Goal: Task Accomplishment & Management: Manage account settings

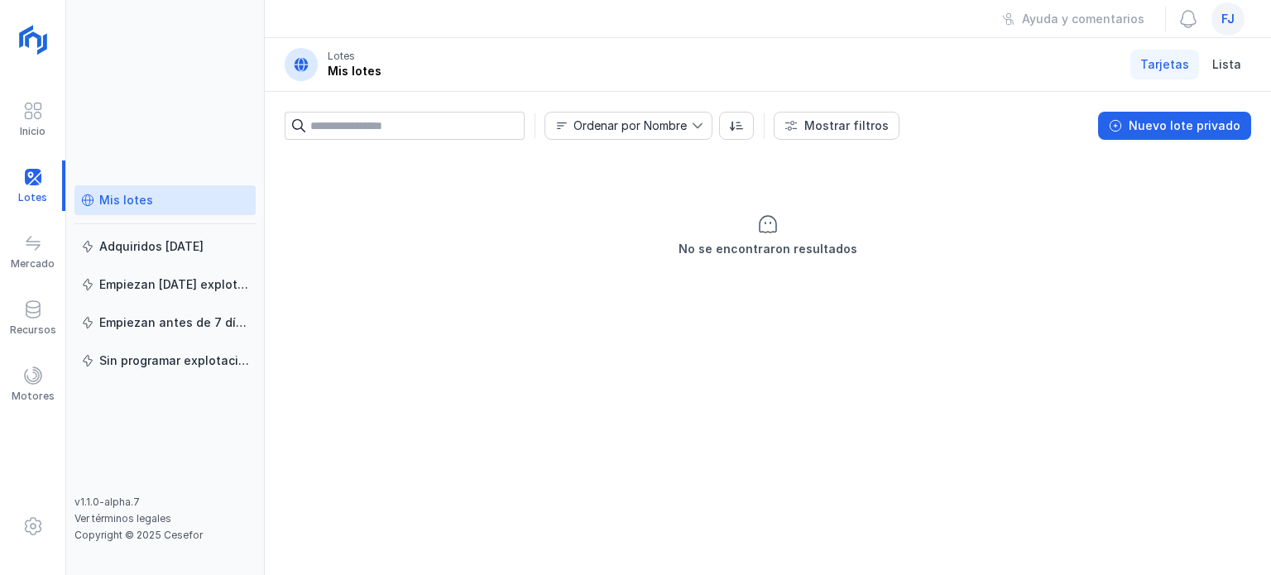
click at [1227, 22] on span "fj" at bounding box center [1227, 19] width 13 height 17
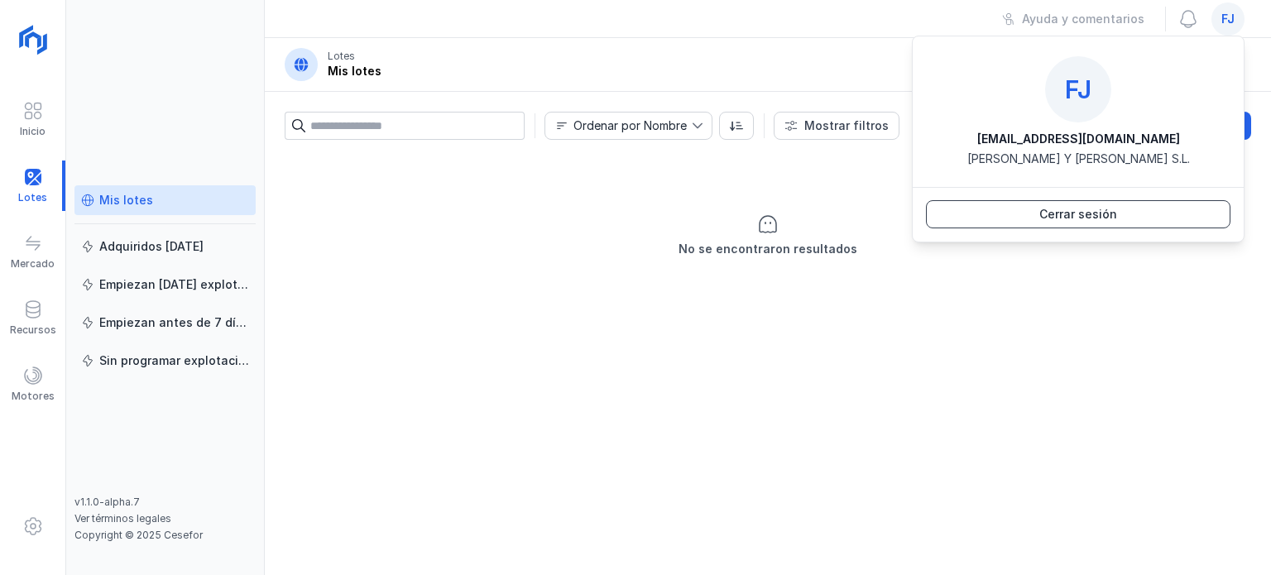
click at [1106, 212] on div "Cerrar sesión" at bounding box center [1078, 214] width 78 height 17
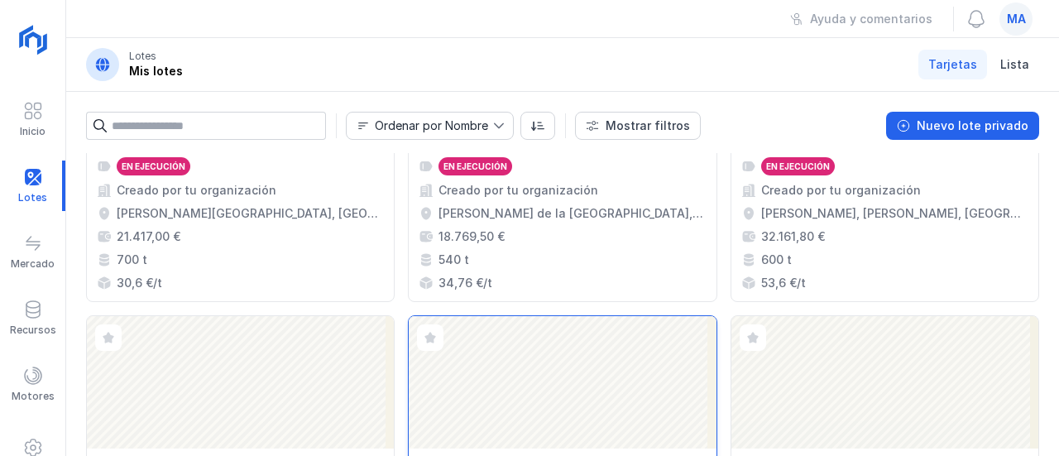
scroll to position [331, 0]
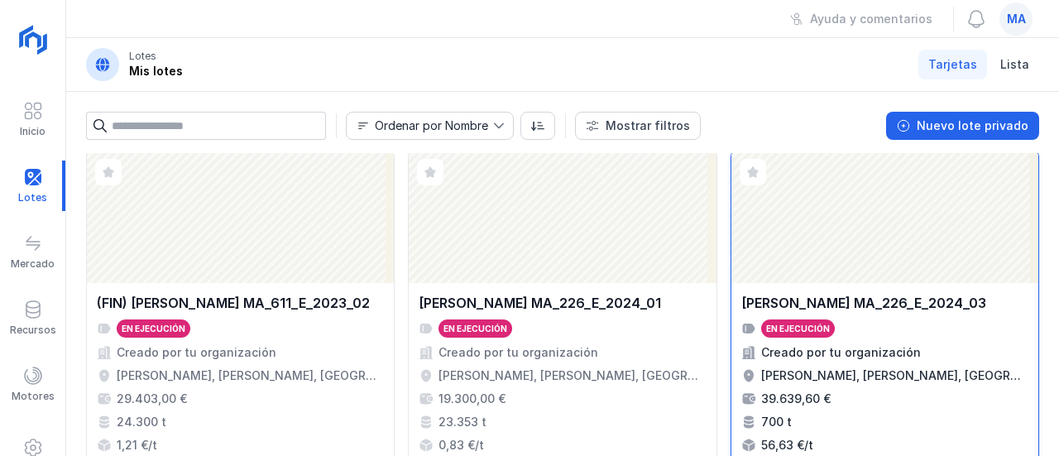
click at [895, 287] on div "Huerta de Rey MA_226_E_2024_03 En ejecución Creado por tu organización Huerta d…" at bounding box center [885, 373] width 307 height 180
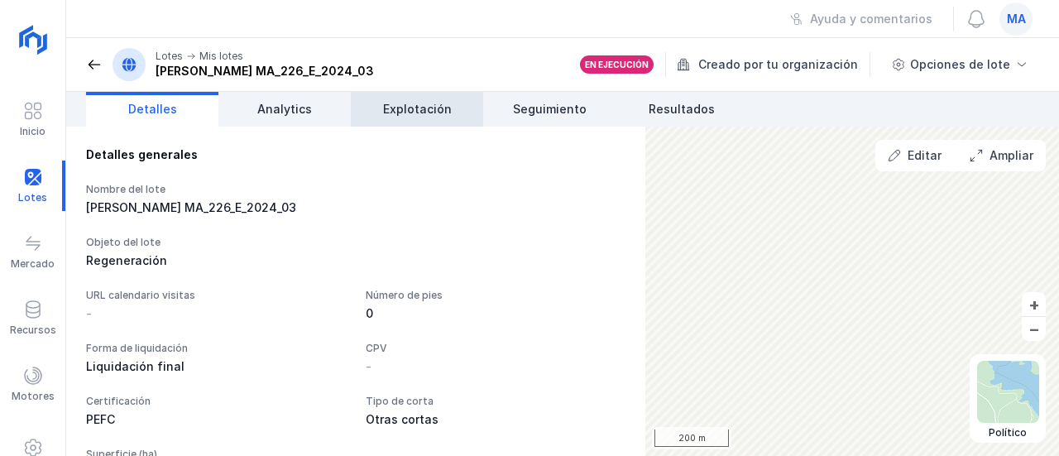
click at [392, 111] on span "Explotación" at bounding box center [417, 109] width 69 height 17
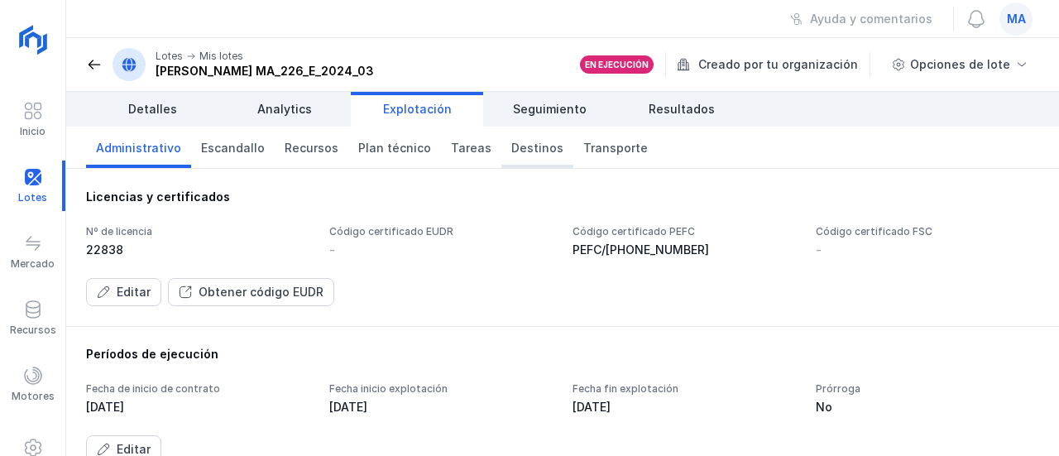
click at [531, 150] on span "Destinos" at bounding box center [537, 148] width 52 height 17
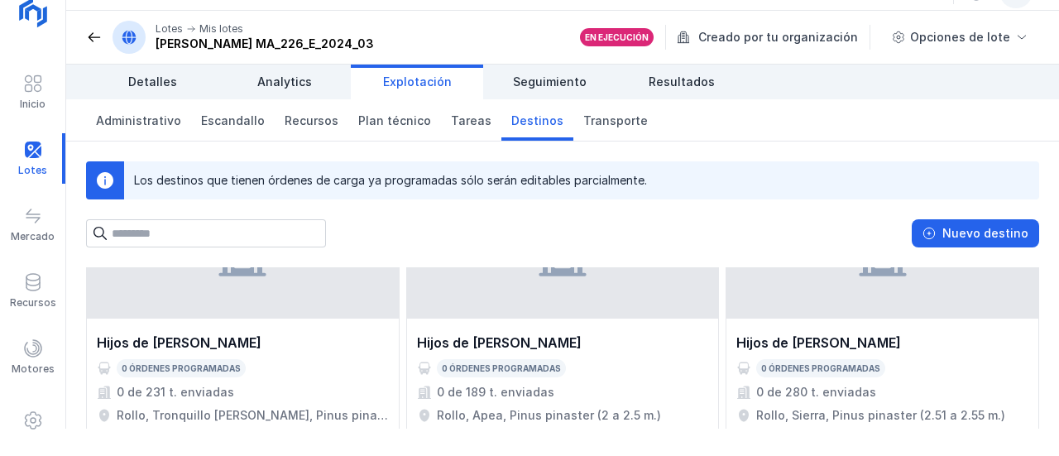
scroll to position [83, 0]
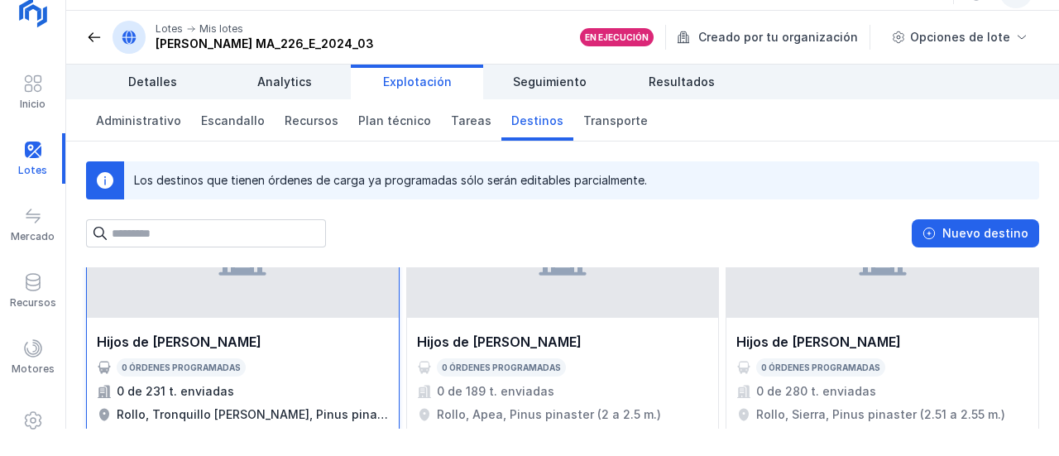
click at [288, 339] on div "Hijos de Tomas Martín S.L." at bounding box center [243, 342] width 292 height 20
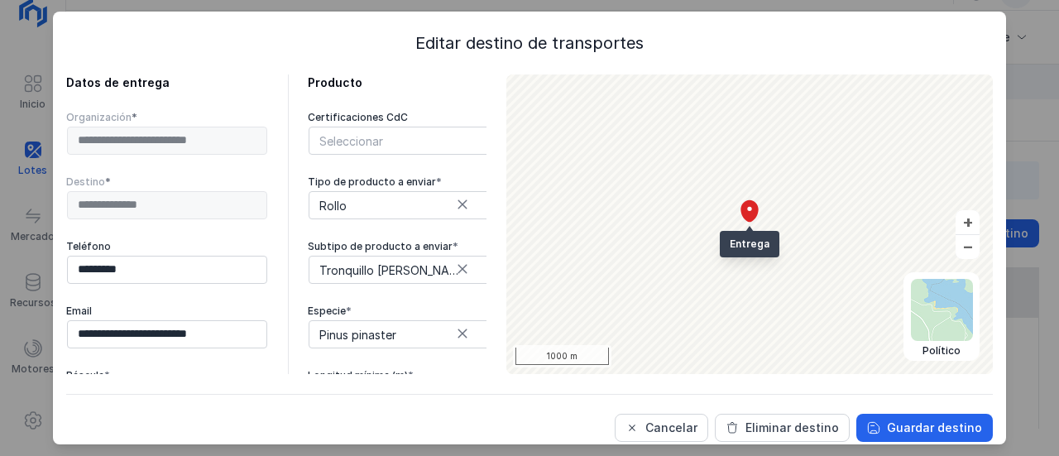
scroll to position [181, 0]
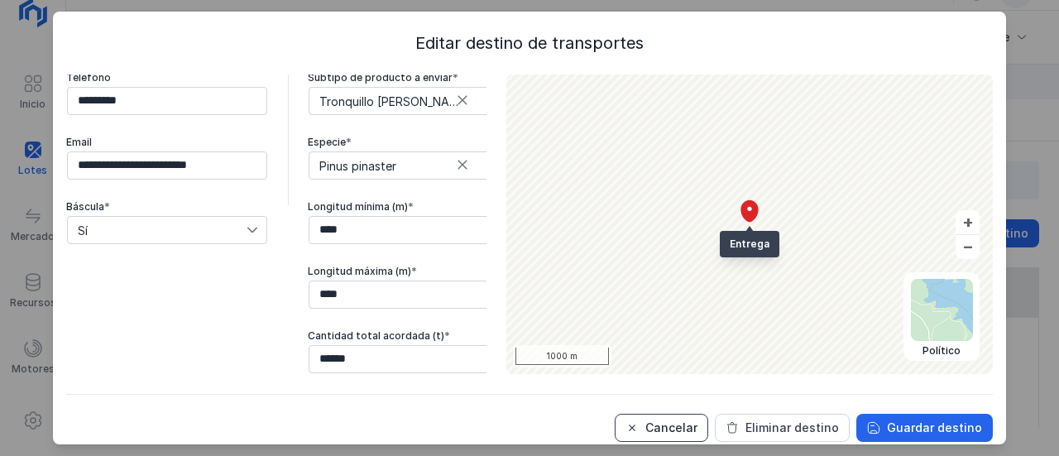
click at [679, 432] on div "Cancelar" at bounding box center [671, 428] width 52 height 17
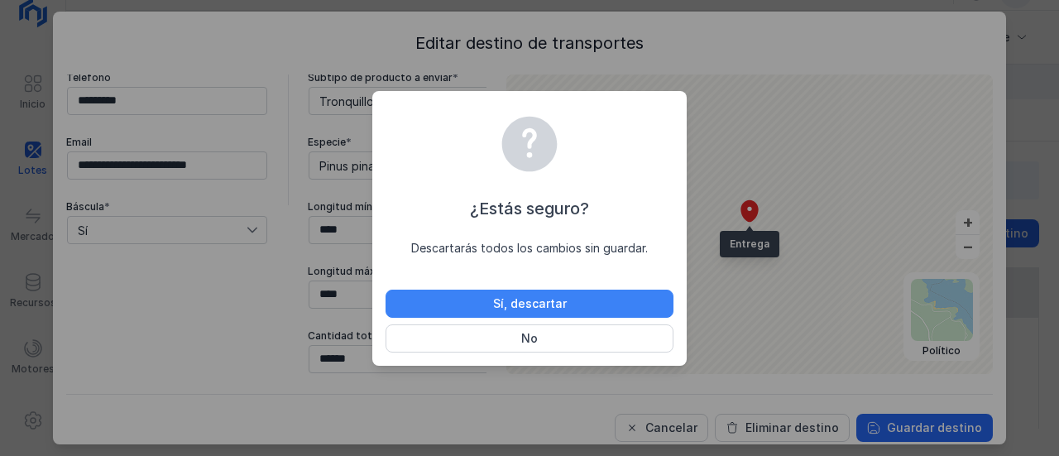
click at [573, 302] on button "Sí, descartar" at bounding box center [530, 304] width 288 height 28
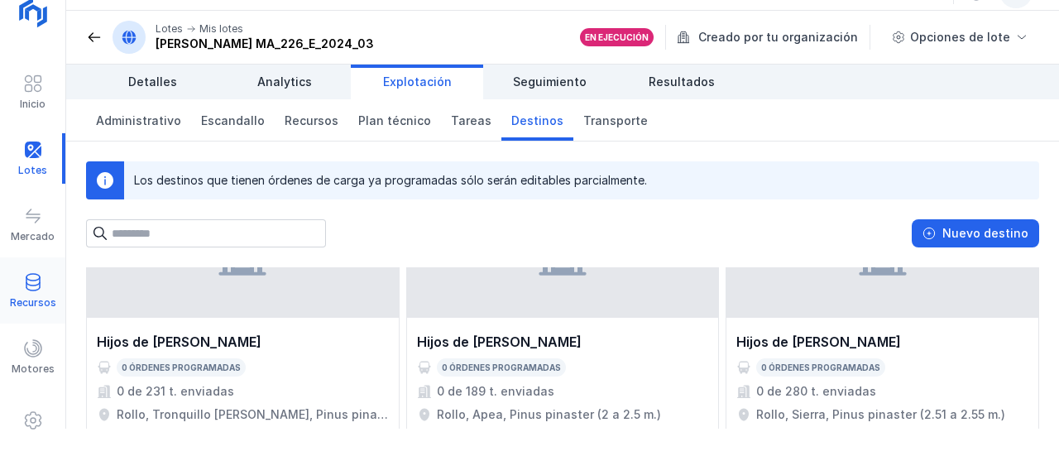
click at [35, 295] on div "Recursos" at bounding box center [32, 291] width 65 height 50
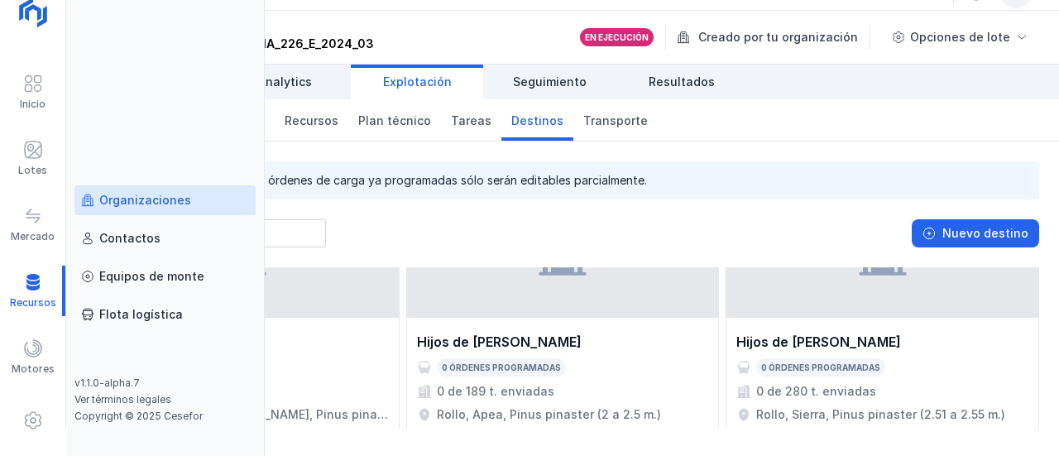
click at [162, 204] on div "Organizaciones" at bounding box center [145, 200] width 92 height 17
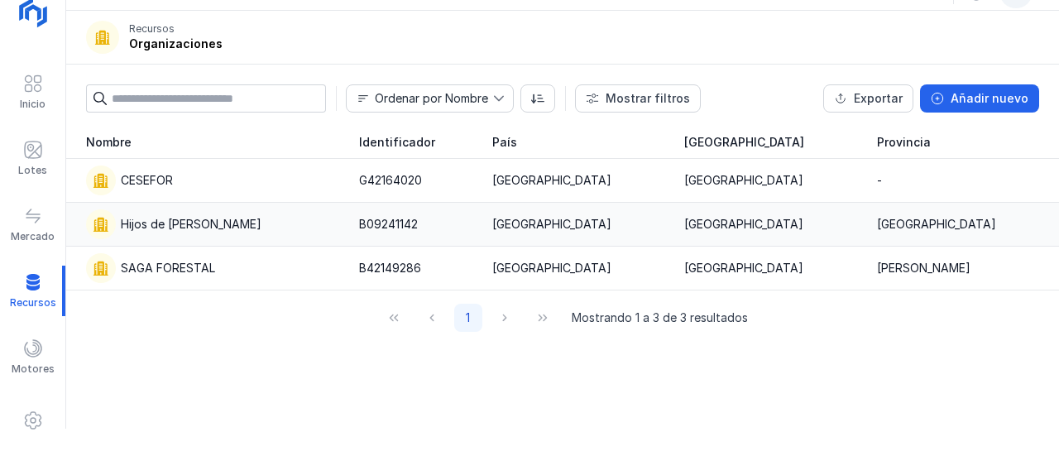
click at [204, 212] on div "Hijos de Tomas Martín S.L." at bounding box center [212, 224] width 253 height 30
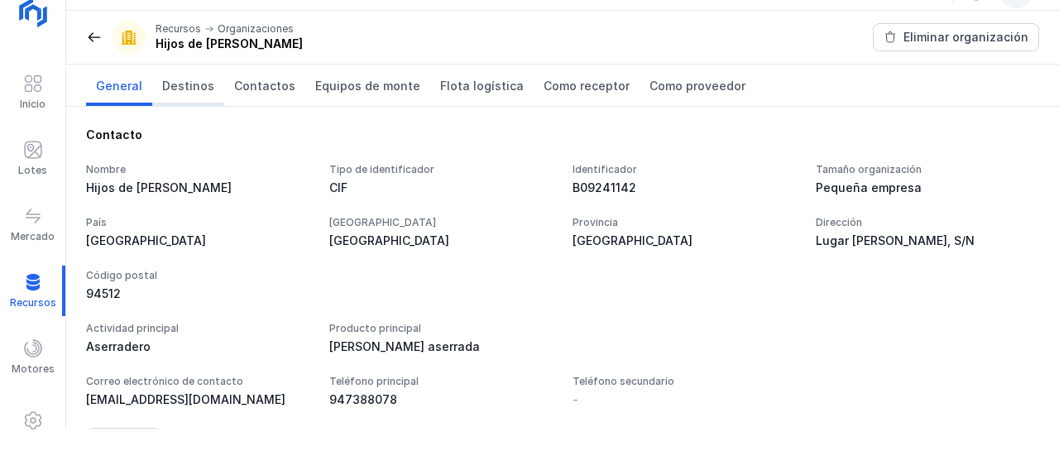
click at [195, 83] on span "Destinos" at bounding box center [188, 86] width 52 height 17
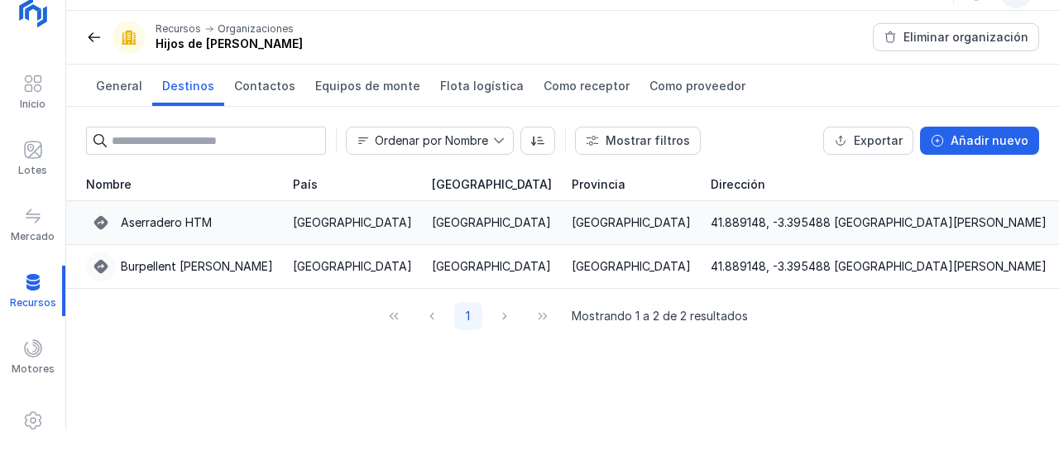
click at [168, 225] on div "Aserradero HTM" at bounding box center [166, 222] width 91 height 17
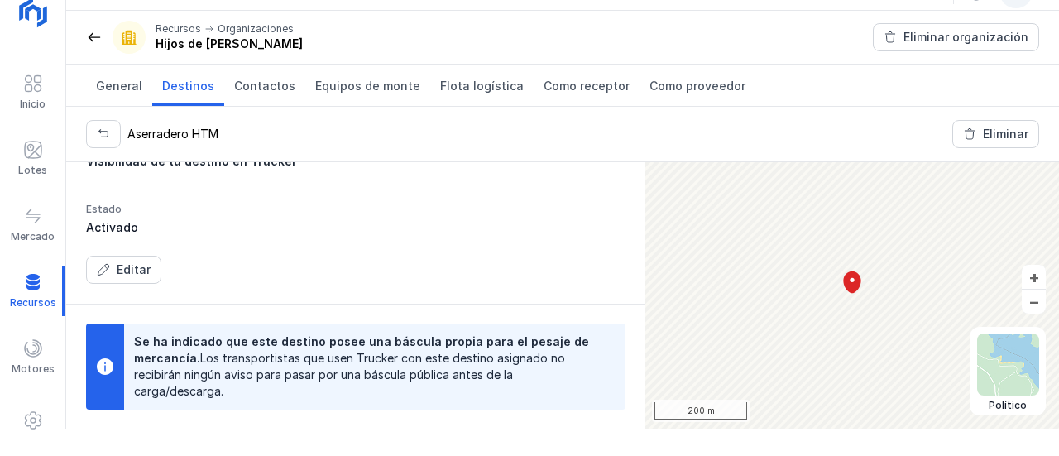
scroll to position [166, 0]
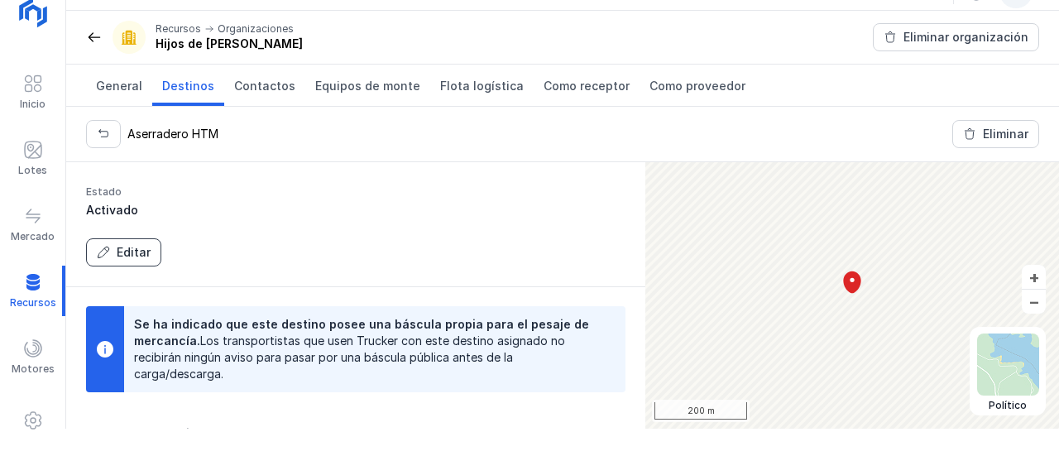
click at [132, 247] on div "Editar" at bounding box center [134, 252] width 34 height 17
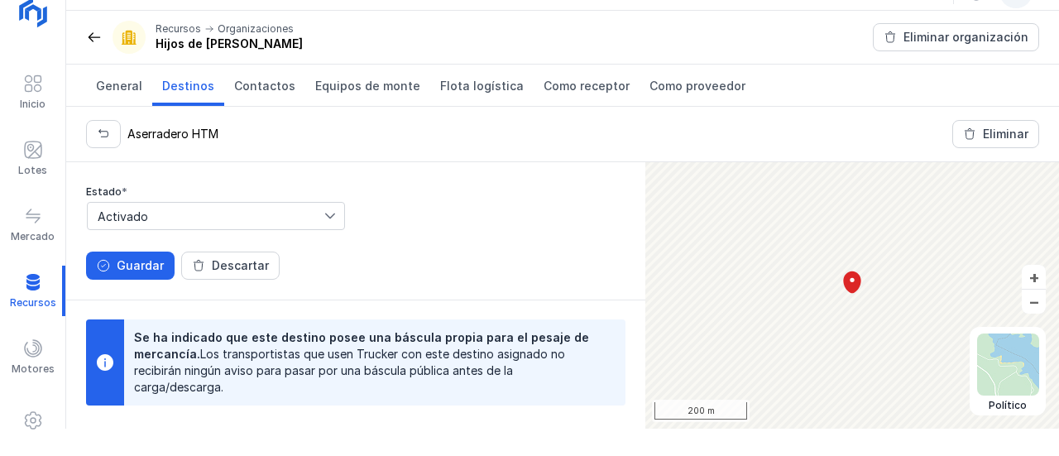
click at [161, 214] on span "Activado" at bounding box center [206, 216] width 237 height 26
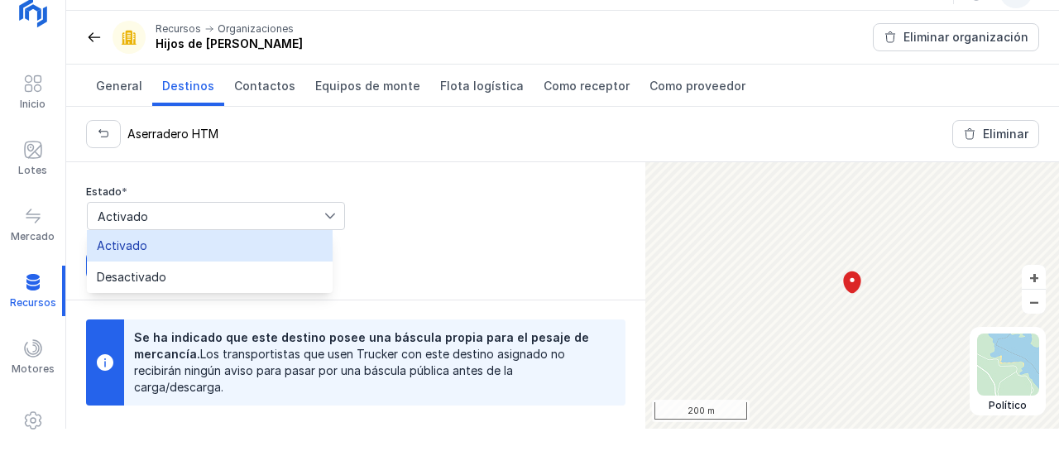
click at [191, 251] on li "Activado" at bounding box center [210, 245] width 246 height 31
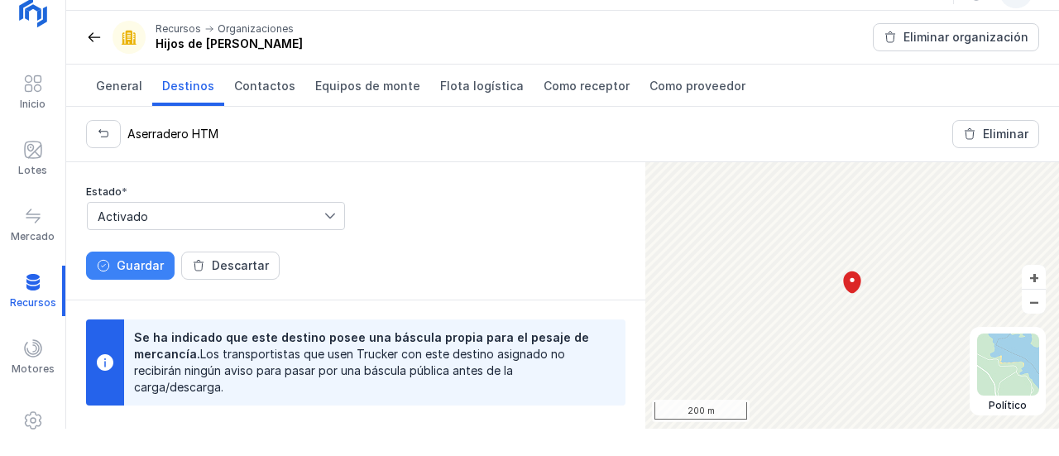
click at [129, 274] on button "Guardar" at bounding box center [130, 266] width 89 height 28
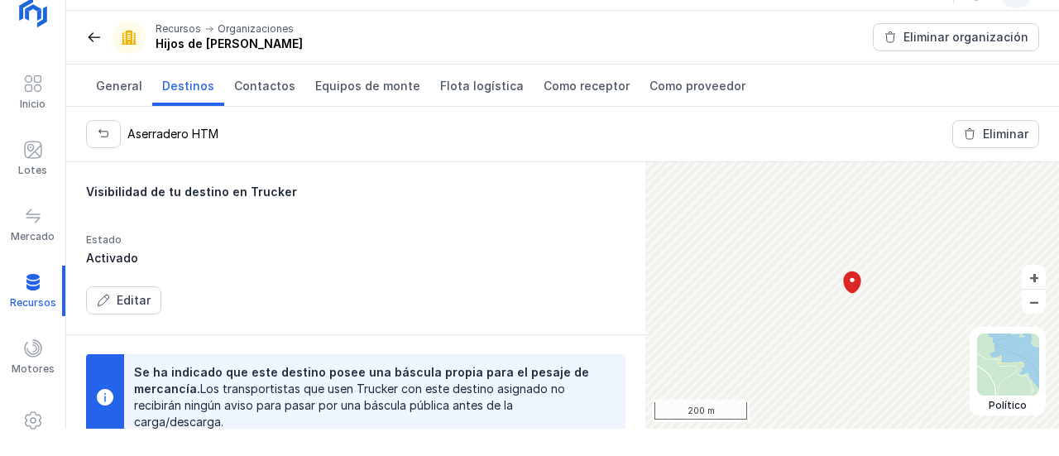
scroll to position [68, 0]
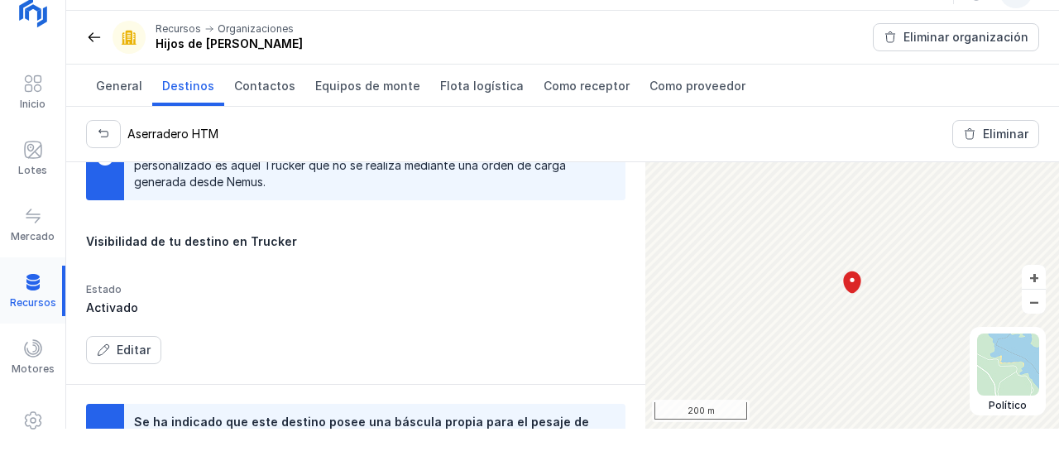
click at [31, 300] on div at bounding box center [32, 291] width 65 height 50
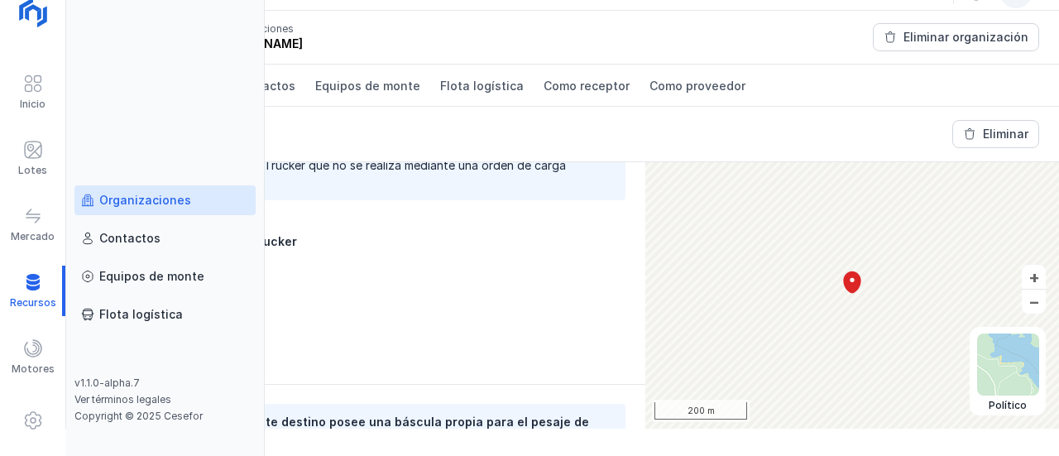
click at [151, 204] on div "Organizaciones" at bounding box center [145, 200] width 92 height 17
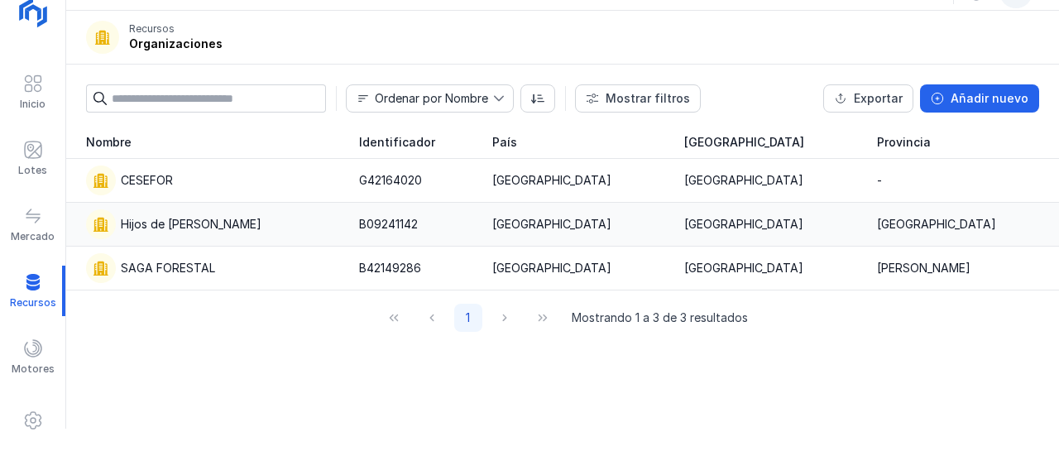
click at [167, 223] on div "Hijos de Tomas Martín S.L." at bounding box center [191, 224] width 141 height 17
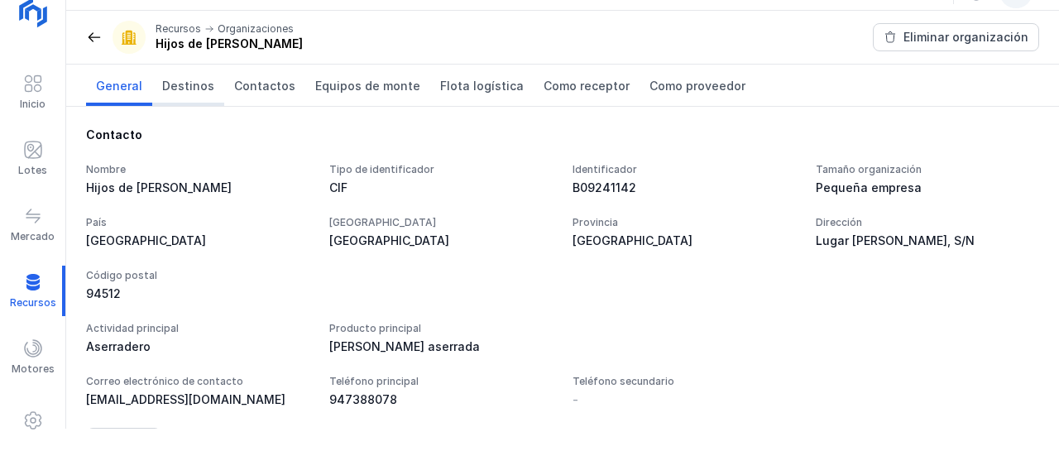
click at [180, 87] on span "Destinos" at bounding box center [188, 86] width 52 height 17
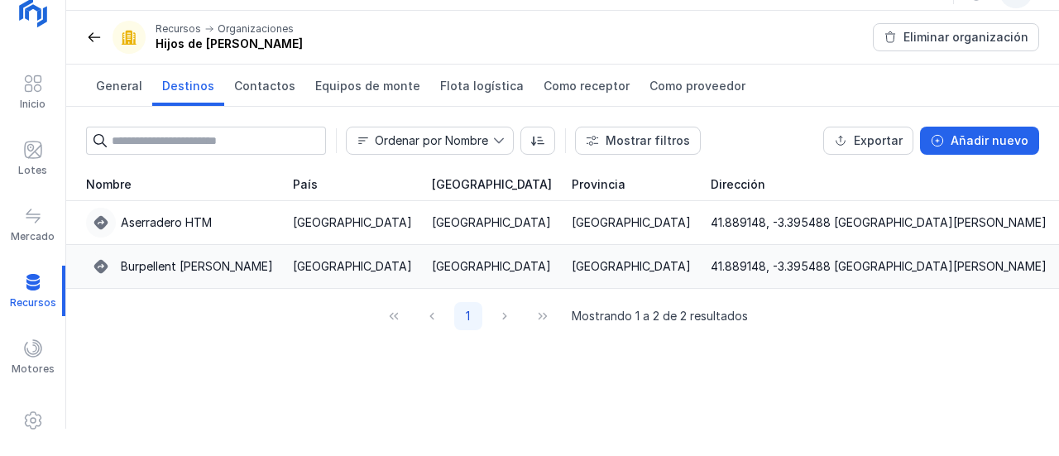
click at [174, 262] on div "Burpellent Huerta de Rey" at bounding box center [197, 266] width 152 height 17
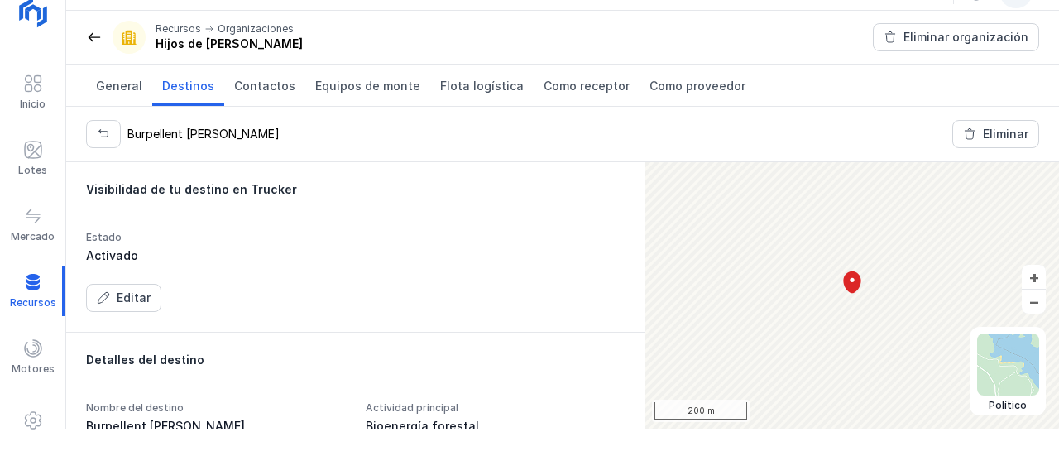
scroll to position [166, 0]
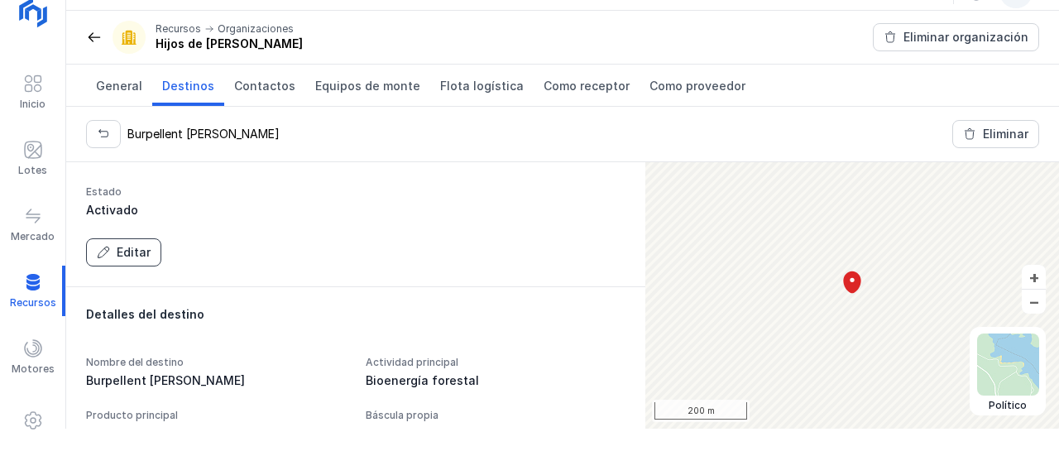
click at [134, 254] on div "Editar" at bounding box center [134, 252] width 34 height 17
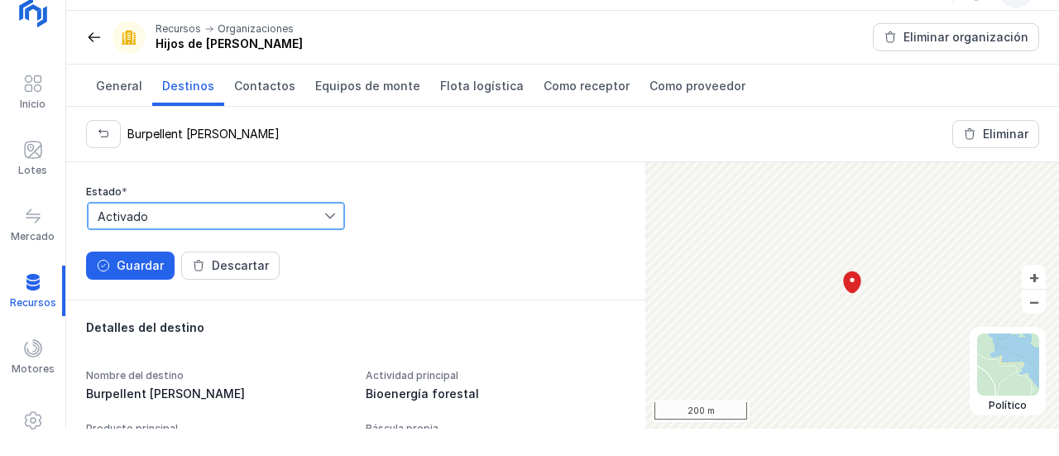
click at [148, 215] on span "Activado" at bounding box center [206, 216] width 237 height 26
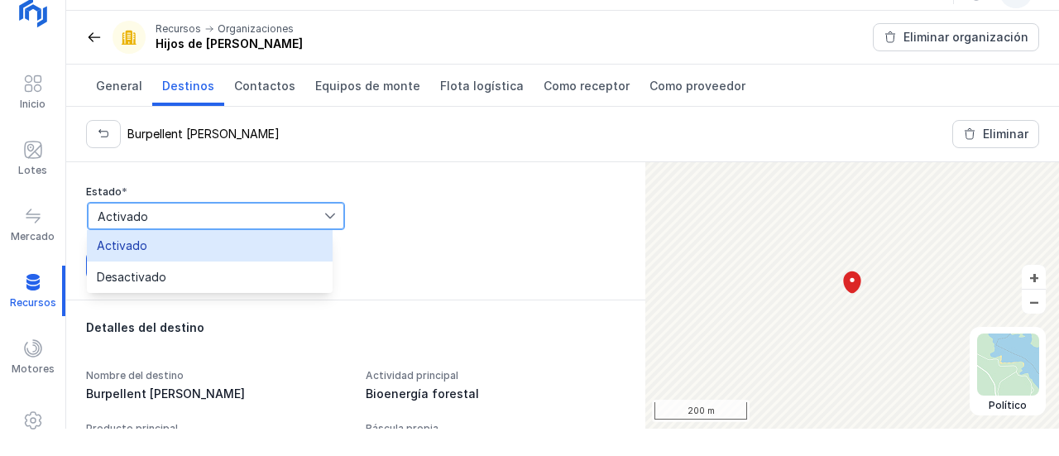
click at [175, 242] on li "Activado" at bounding box center [210, 245] width 246 height 31
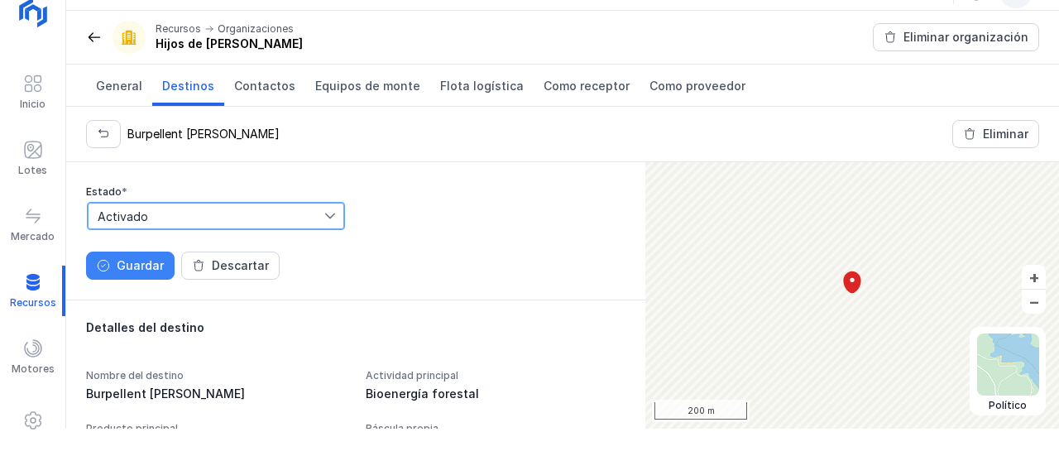
click at [143, 263] on div "Guardar" at bounding box center [140, 265] width 47 height 17
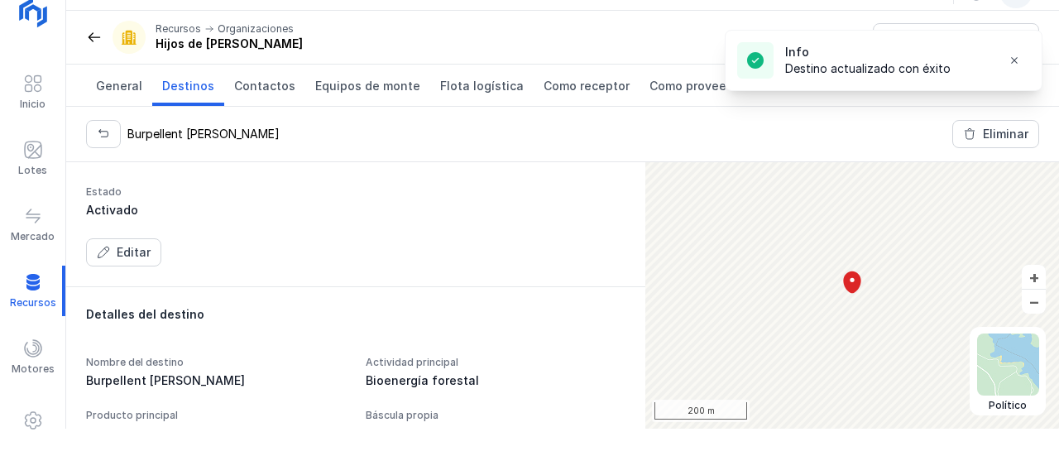
click at [172, 86] on span "Destinos" at bounding box center [188, 86] width 52 height 17
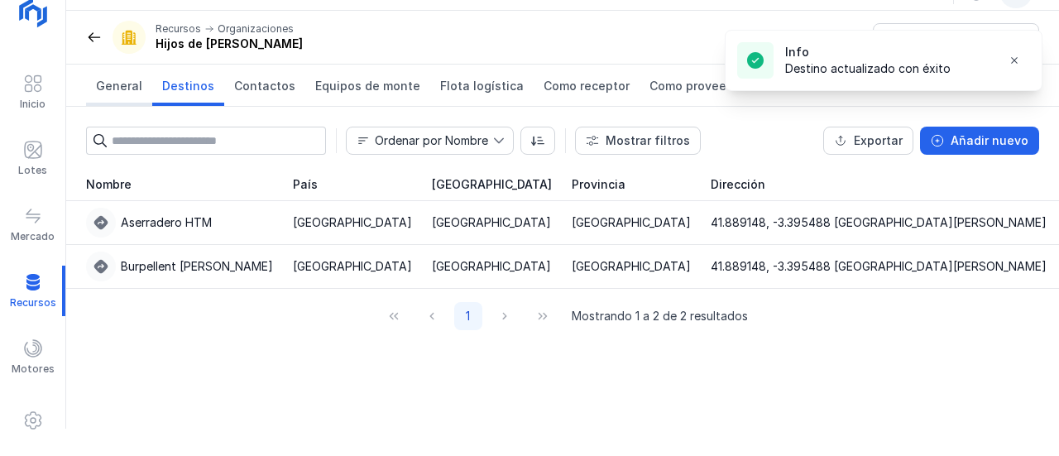
click at [115, 87] on span "General" at bounding box center [119, 86] width 46 height 17
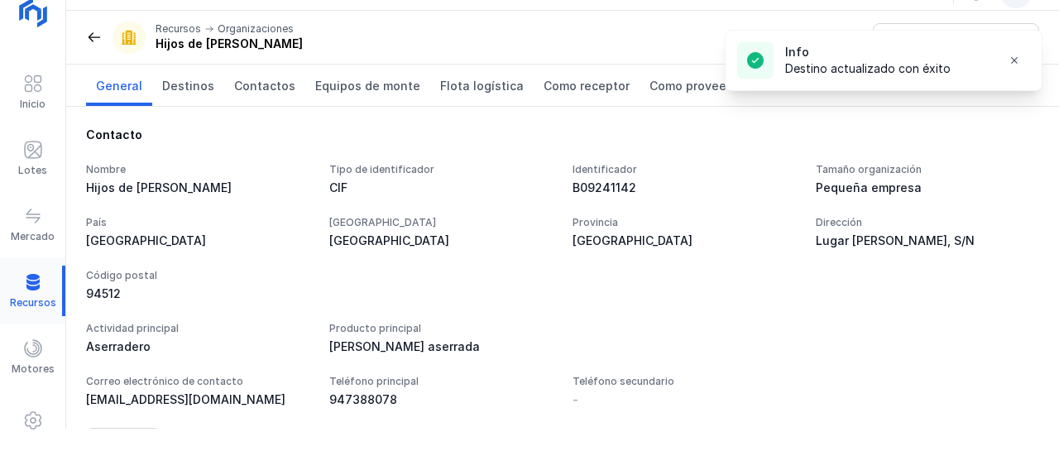
drag, startPoint x: 48, startPoint y: 283, endPoint x: 63, endPoint y: 261, distance: 26.9
click at [48, 281] on div at bounding box center [32, 291] width 65 height 50
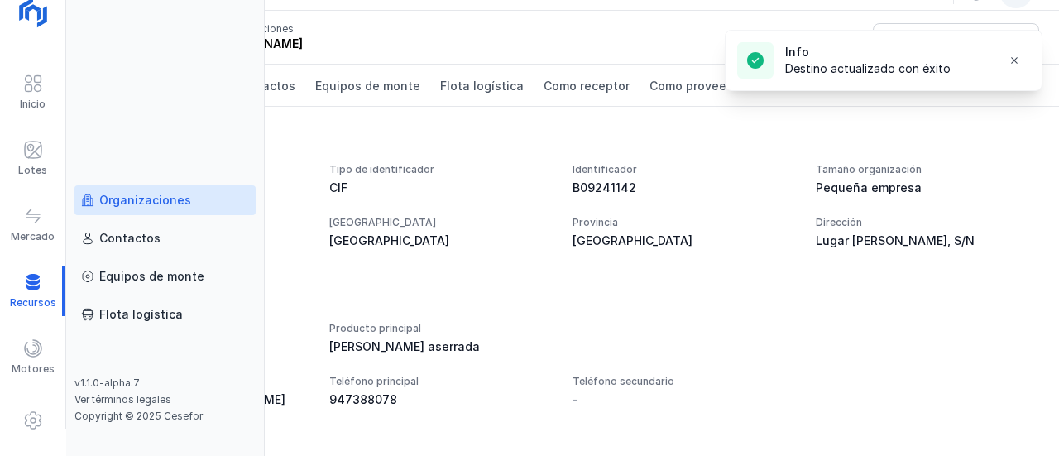
click at [174, 202] on div "Organizaciones" at bounding box center [145, 200] width 92 height 17
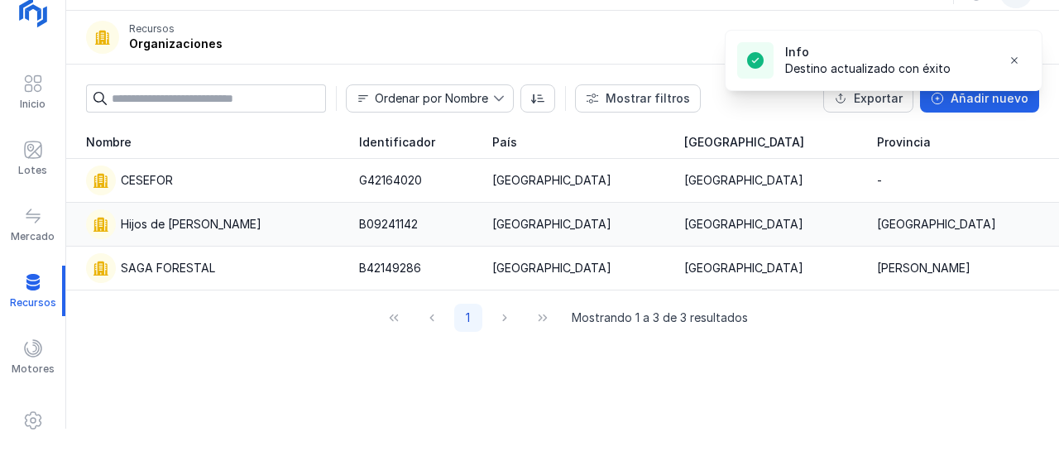
click at [193, 225] on div "Hijos de Tomas Martín S.L." at bounding box center [191, 224] width 141 height 17
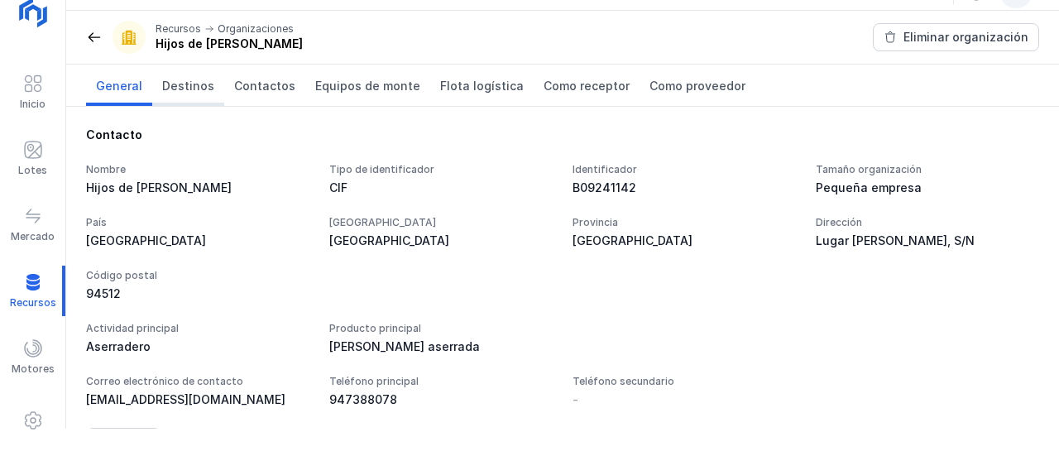
click at [180, 98] on link "Destinos" at bounding box center [188, 85] width 72 height 41
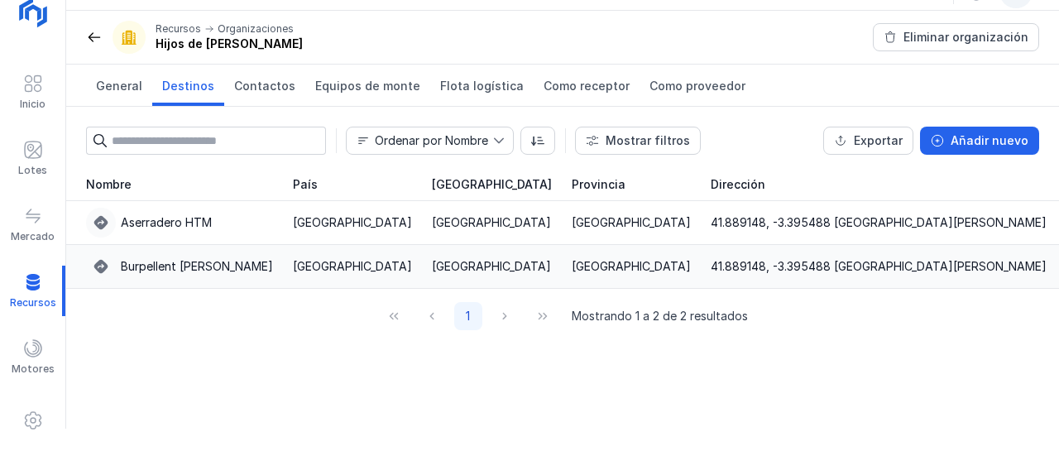
click at [194, 270] on div "Burpellent Huerta de Rey" at bounding box center [197, 266] width 152 height 17
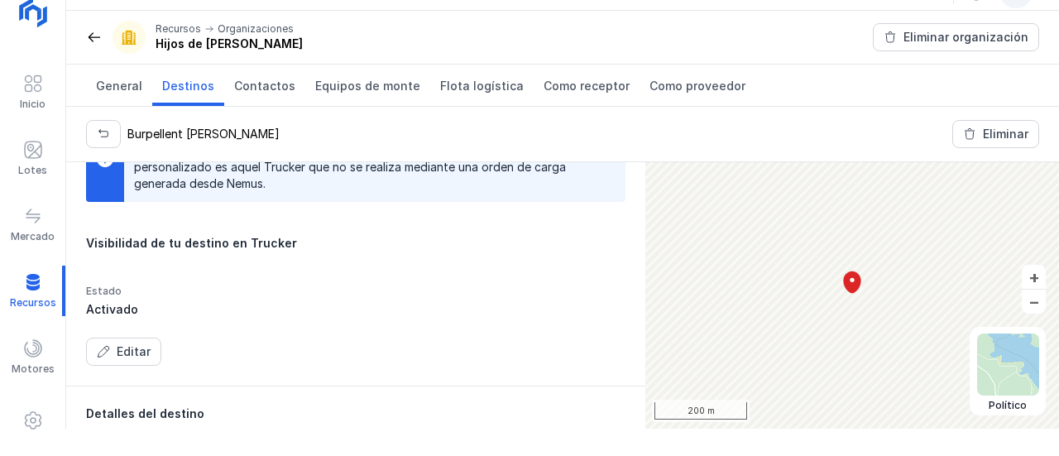
scroll to position [83, 0]
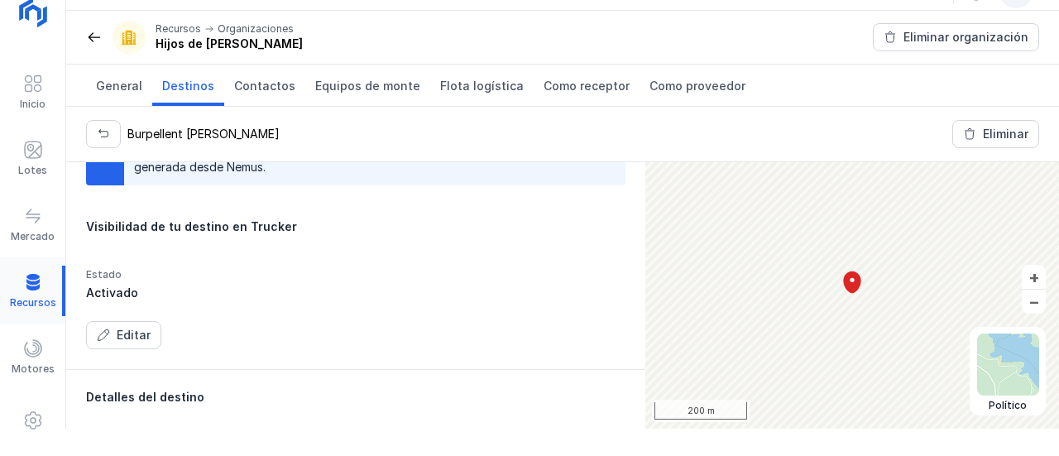
click at [35, 290] on div at bounding box center [32, 291] width 65 height 50
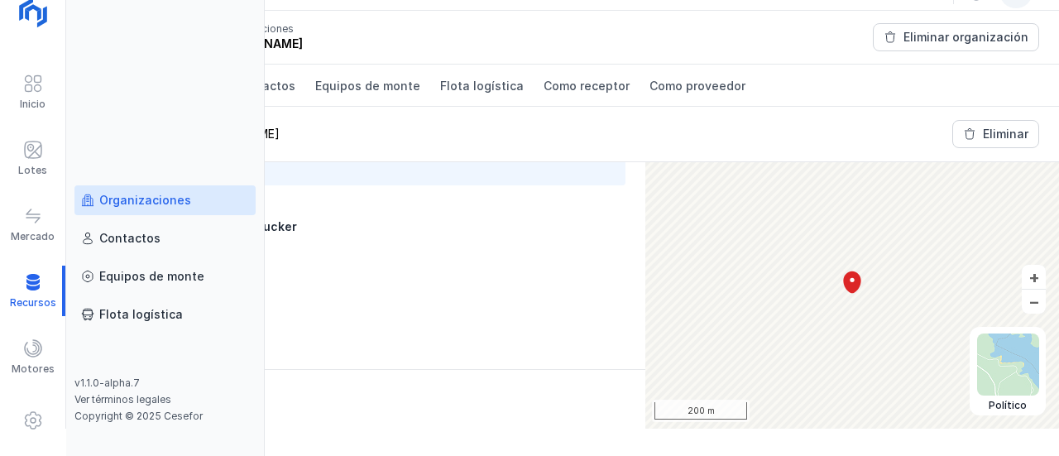
click at [154, 206] on div "Organizaciones" at bounding box center [145, 200] width 92 height 17
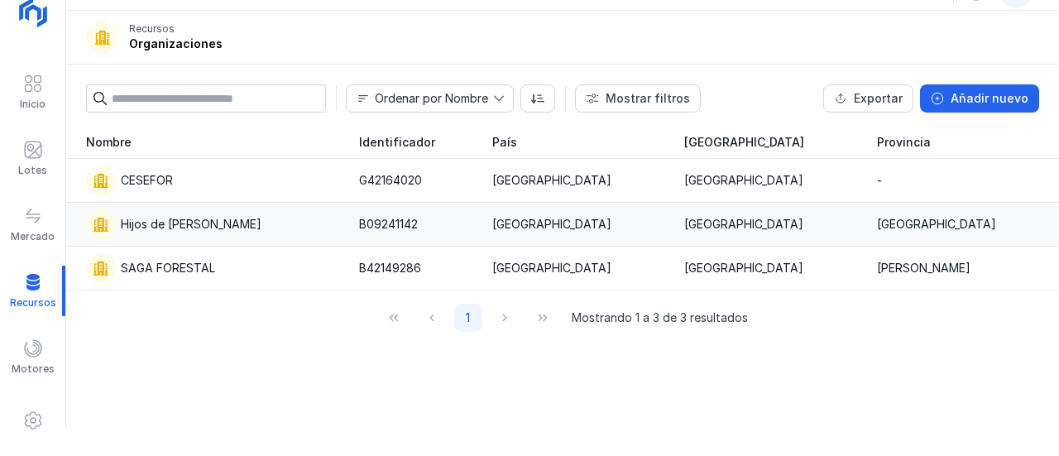
click at [208, 222] on div "Hijos de Tomas Martín S.L." at bounding box center [191, 224] width 141 height 17
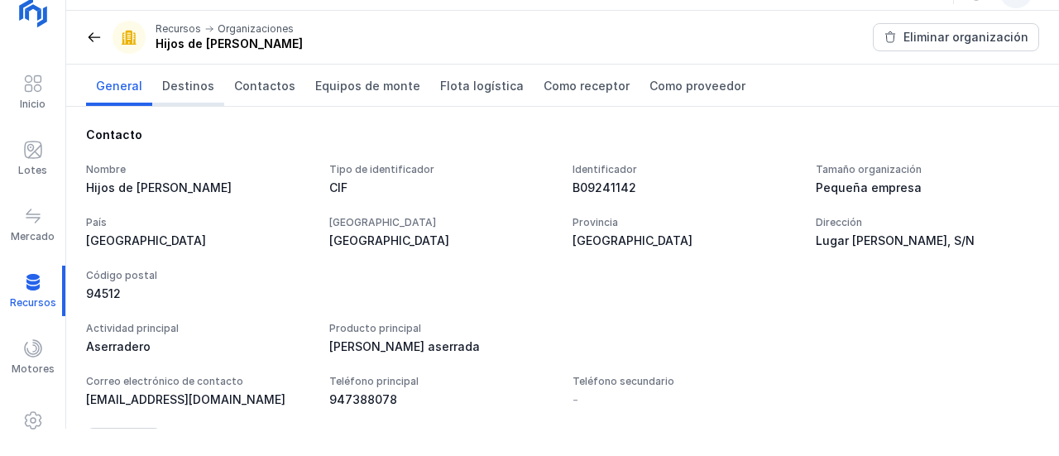
click at [181, 89] on span "Destinos" at bounding box center [188, 86] width 52 height 17
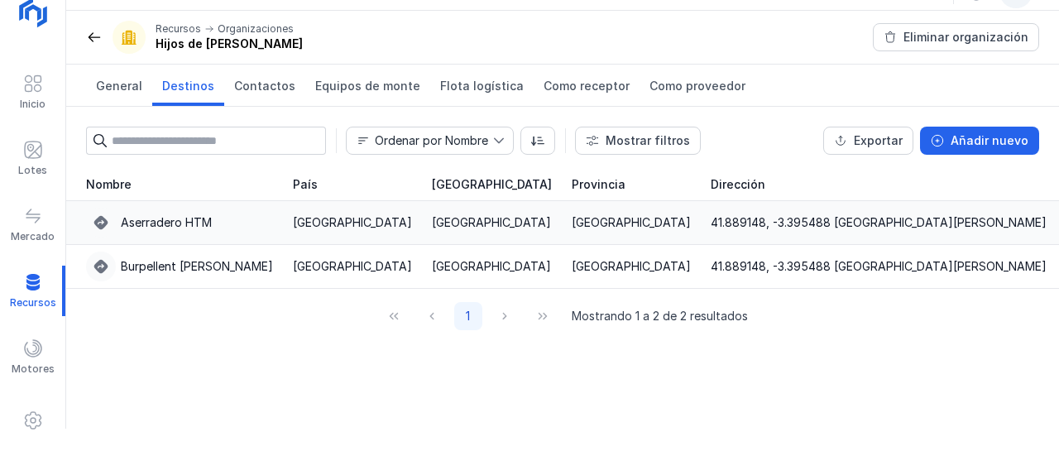
click at [204, 226] on div "Aserradero HTM" at bounding box center [166, 222] width 91 height 17
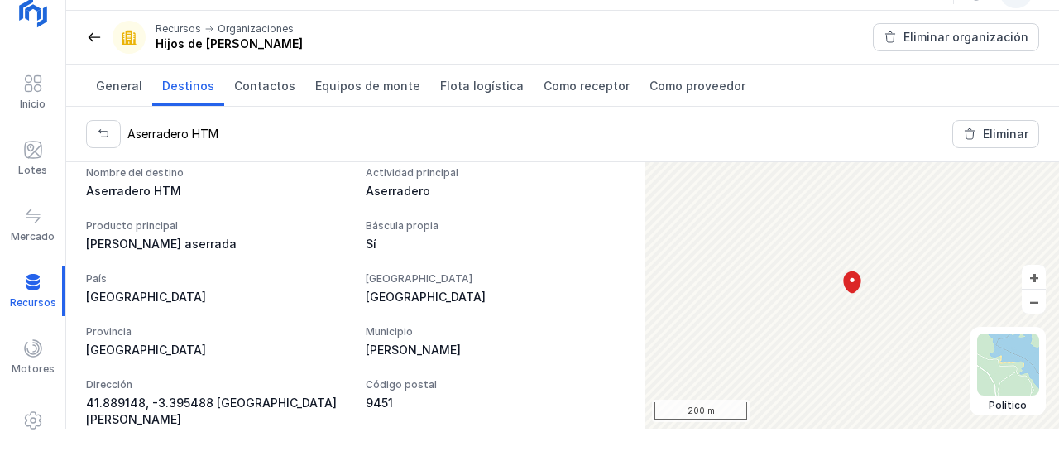
scroll to position [482, 0]
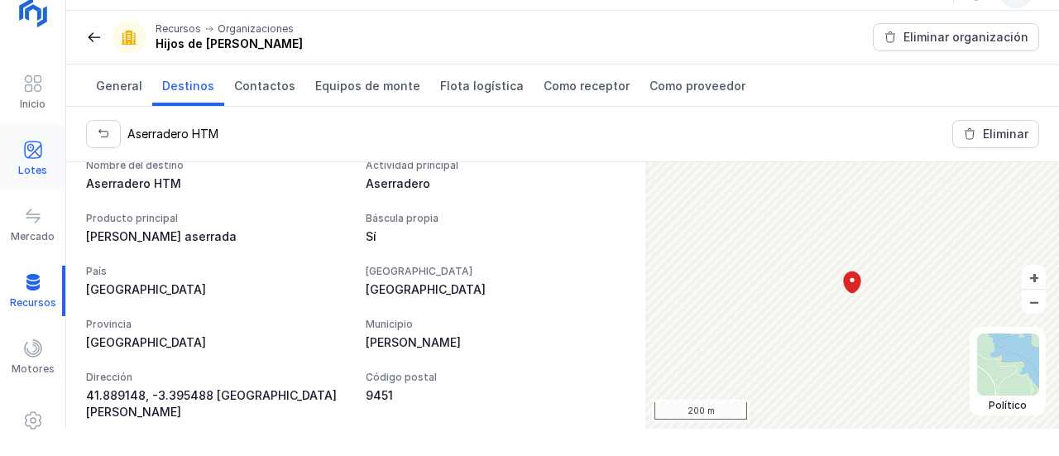
click at [40, 145] on span at bounding box center [33, 150] width 20 height 20
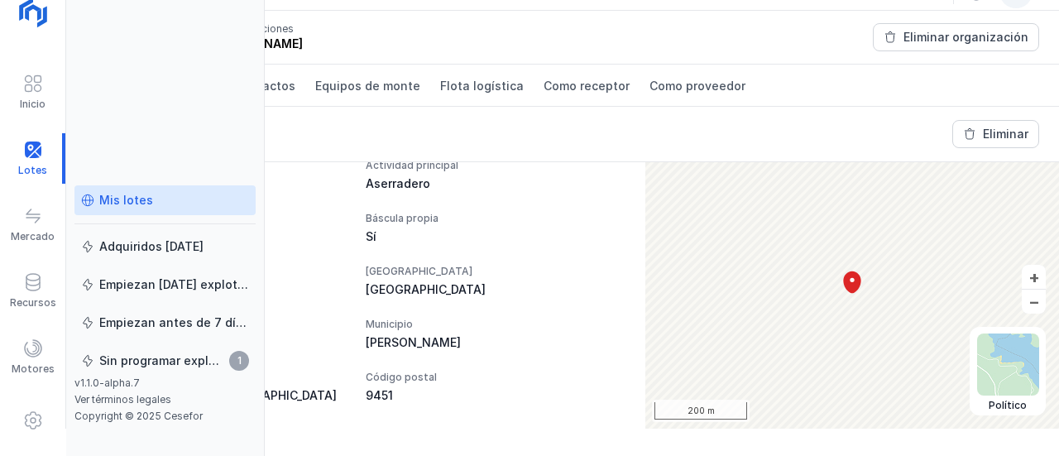
click at [156, 192] on div "Mis lotes" at bounding box center [165, 200] width 168 height 17
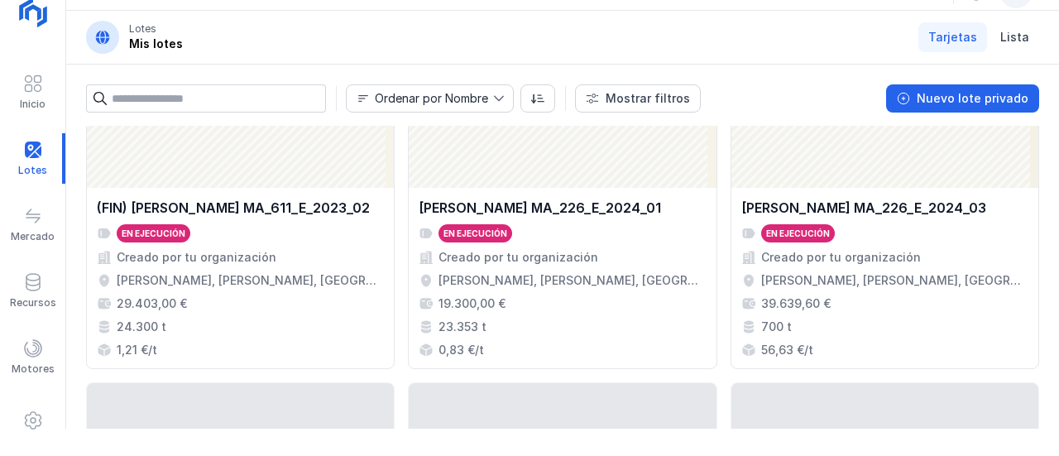
scroll to position [414, 0]
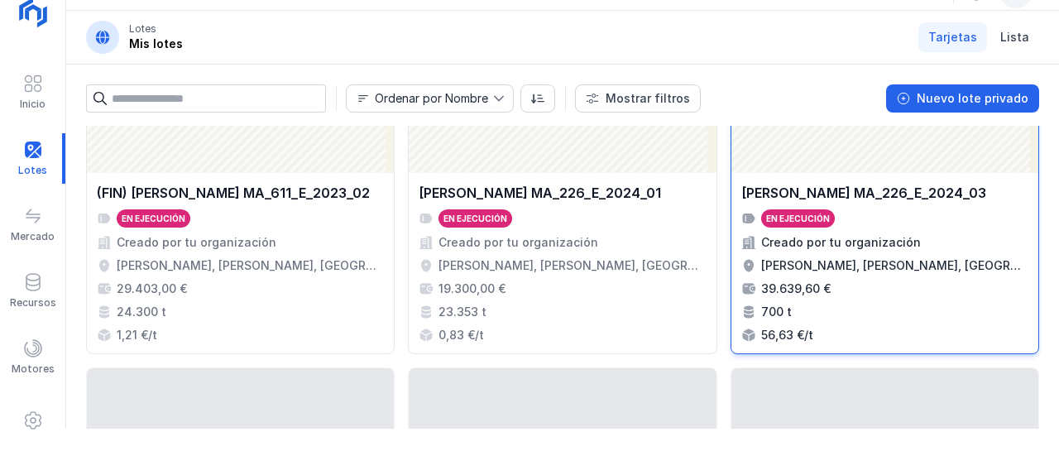
click at [848, 180] on div "Huerta de Rey MA_226_E_2024_03 En ejecución Creado por tu organización Huerta d…" at bounding box center [885, 263] width 307 height 180
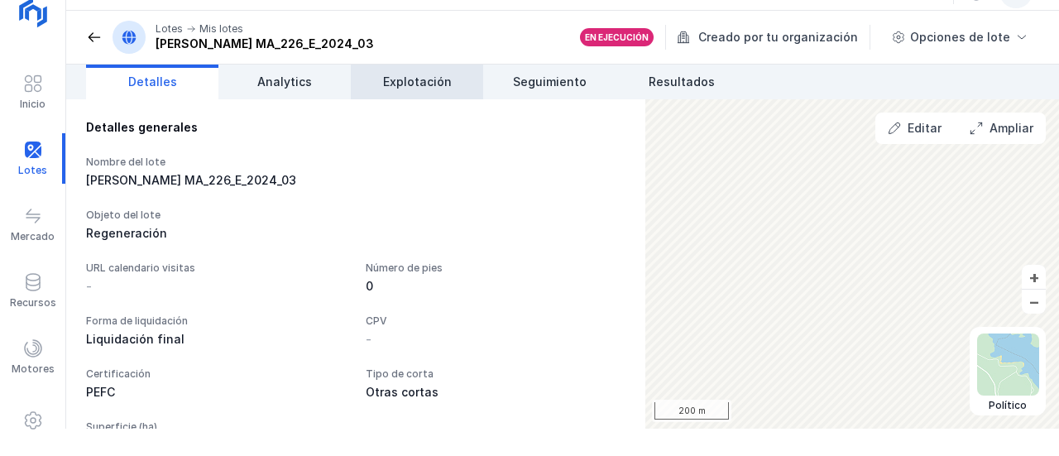
click at [468, 89] on link "Explotación" at bounding box center [417, 82] width 132 height 35
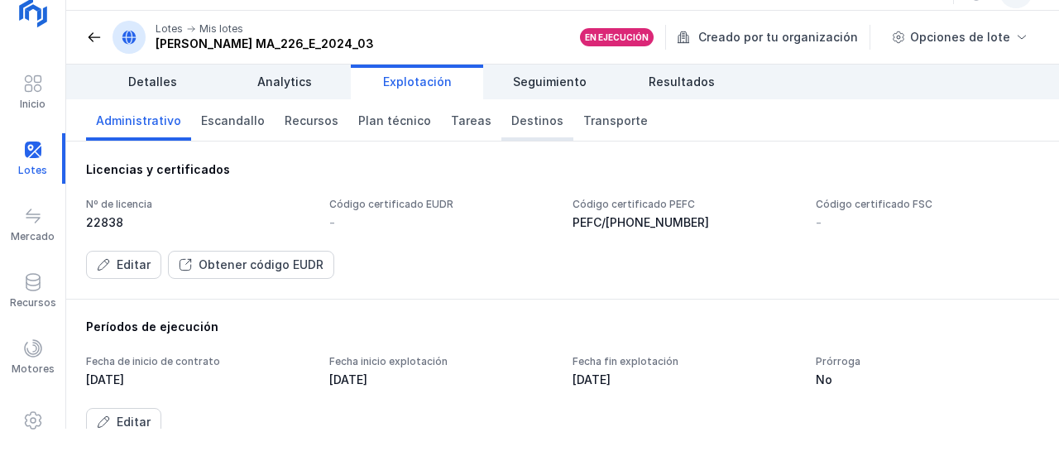
click at [512, 122] on span "Destinos" at bounding box center [537, 121] width 52 height 17
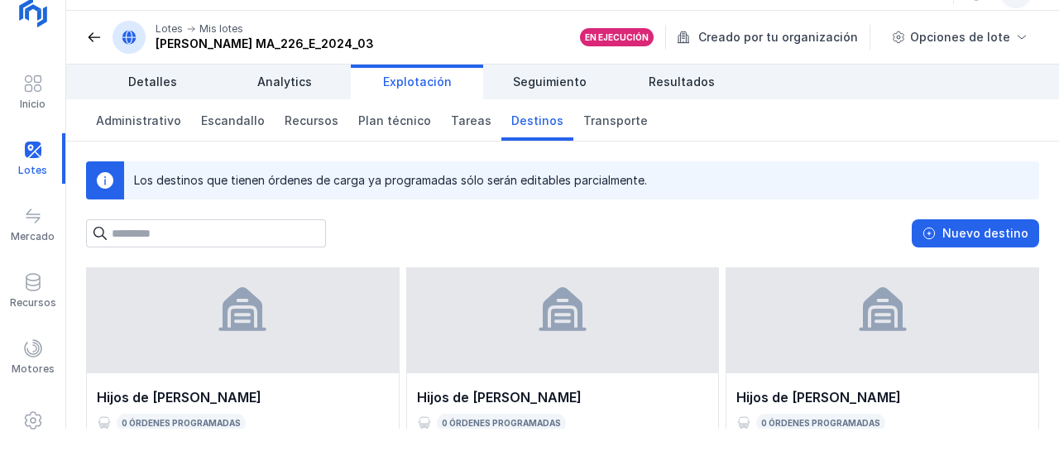
scroll to position [40, 0]
